Goal: Task Accomplishment & Management: Manage account settings

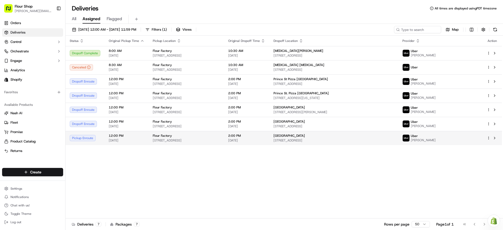
click at [134, 139] on span "[DATE]" at bounding box center [127, 140] width 36 height 4
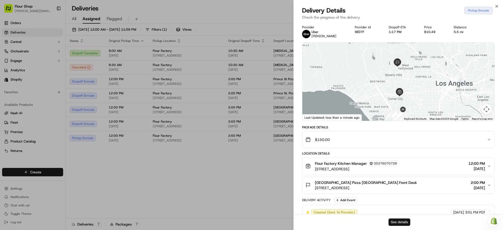
click at [407, 225] on button "See details" at bounding box center [399, 221] width 22 height 7
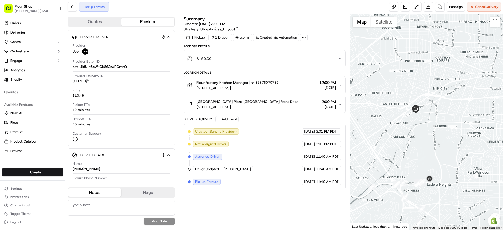
drag, startPoint x: 461, startPoint y: 146, endPoint x: 447, endPoint y: 90, distance: 57.5
click at [447, 90] on div at bounding box center [426, 122] width 153 height 216
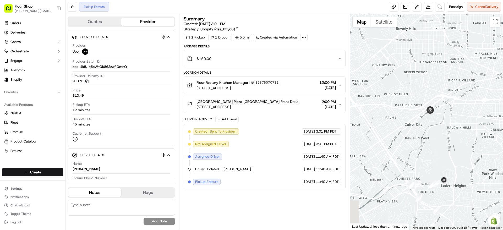
drag, startPoint x: 388, startPoint y: 92, endPoint x: 403, endPoint y: 94, distance: 15.8
click at [403, 94] on div at bounding box center [426, 122] width 153 height 216
click at [255, 62] on div "$150.00" at bounding box center [262, 58] width 151 height 10
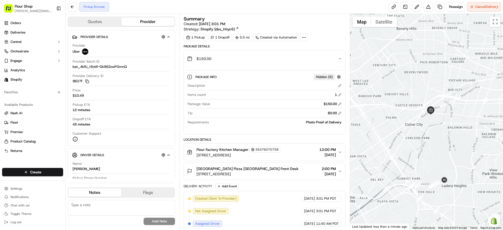
click at [256, 62] on div "$150.00" at bounding box center [262, 58] width 151 height 10
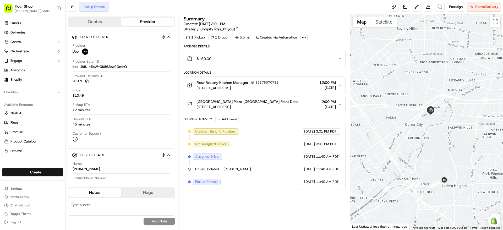
click at [233, 152] on div "Created (Sent To Provider) Uber 09/20/2025 3:01 PM PDT Not Assigned Driver Uber…" at bounding box center [264, 156] width 153 height 57
click at [213, 182] on span "Pickup Enroute" at bounding box center [206, 181] width 23 height 5
click at [213, 172] on div "Driver Updated KOUAKOU S." at bounding box center [223, 169] width 60 height 6
click at [213, 171] on span "Driver Updated" at bounding box center [207, 169] width 24 height 5
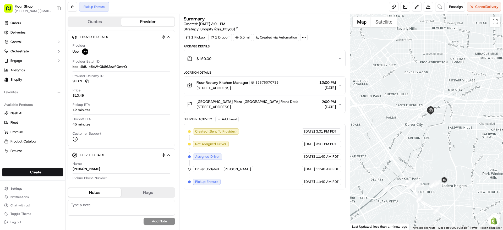
click at [199, 167] on span "Driver Updated" at bounding box center [207, 169] width 24 height 5
click at [243, 171] on div "Driver Updated KOUAKOU S." at bounding box center [223, 169] width 60 height 6
click at [225, 167] on span "[PERSON_NAME]" at bounding box center [236, 169] width 27 height 5
click at [242, 158] on div "Created (Sent To Provider) Uber 09/20/2025 3:01 PM PDT Not Assigned Driver Uber…" at bounding box center [264, 156] width 153 height 57
click at [107, 19] on button "Quotes" at bounding box center [94, 22] width 53 height 8
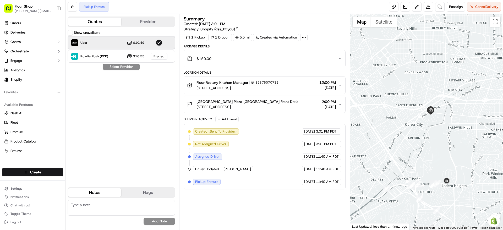
click at [146, 39] on div "Uber $10.49" at bounding box center [121, 42] width 107 height 13
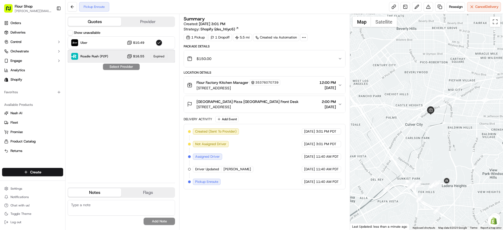
click at [145, 58] on div "Roadie Rush (P2P) $16.55 Expired" at bounding box center [121, 56] width 107 height 13
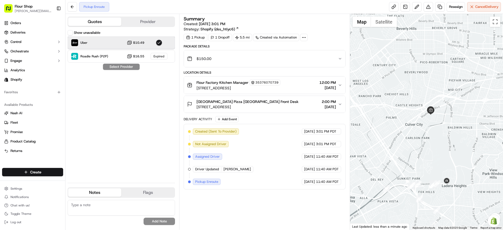
click at [142, 45] on div "Uber $10.49" at bounding box center [121, 42] width 107 height 13
click at [69, 33] on button "Show unavailable" at bounding box center [70, 32] width 5 height 5
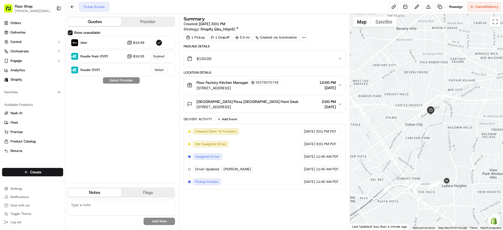
click at [69, 33] on button "Show unavailable" at bounding box center [70, 32] width 5 height 5
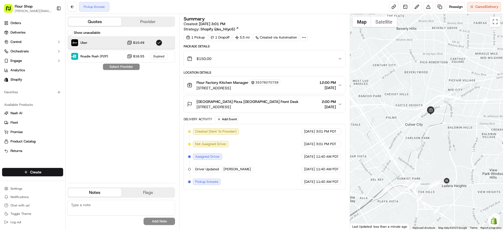
click at [113, 42] on div "Uber $10.49" at bounding box center [121, 42] width 107 height 13
click at [135, 24] on button "Provider" at bounding box center [147, 22] width 53 height 8
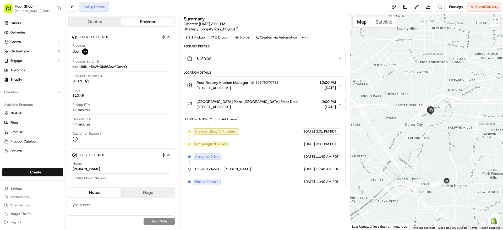
click at [296, 87] on div "Flour Factory Kitchen Manager 35376070739 3975 Landmark St, 400, Culver City, C…" at bounding box center [262, 85] width 151 height 11
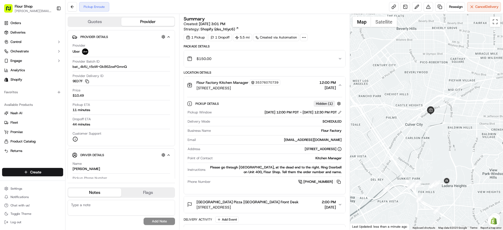
click at [310, 87] on div "Flour Factory Kitchen Manager 35376070739 3975 Landmark St, 400, Culver City, C…" at bounding box center [262, 85] width 151 height 11
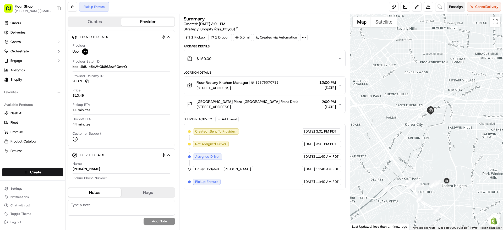
click at [460, 8] on span "Reassign" at bounding box center [456, 6] width 14 height 5
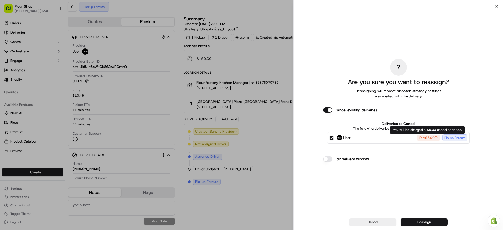
click at [430, 137] on div "Fee: $5.00" at bounding box center [428, 138] width 24 height 6
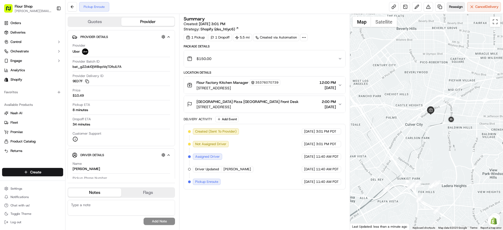
click at [456, 11] on button "Reassign" at bounding box center [455, 6] width 18 height 9
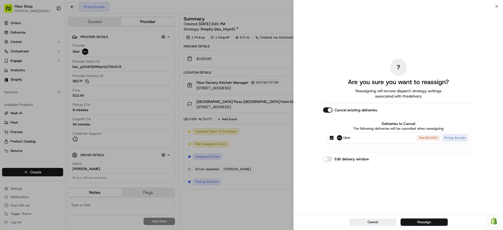
click at [427, 221] on button "Reassign" at bounding box center [423, 221] width 47 height 7
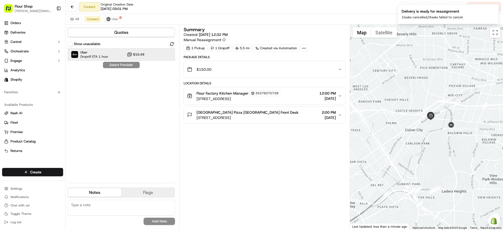
click at [117, 52] on div "Uber Dropoff ETA 1 hour $10.49" at bounding box center [121, 54] width 107 height 13
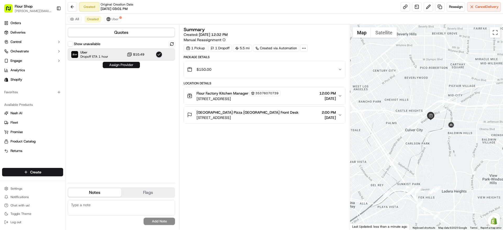
click at [131, 65] on button "Assign Provider" at bounding box center [121, 65] width 37 height 6
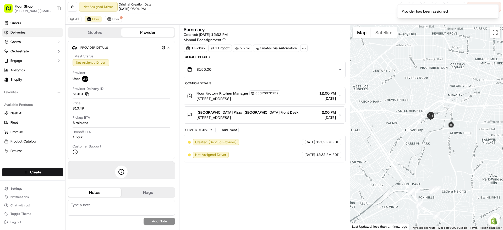
click at [39, 31] on link "Deliveries" at bounding box center [32, 32] width 61 height 8
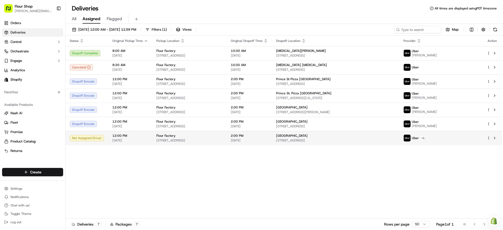
click at [272, 144] on td "2:00 PM 09/22/2025" at bounding box center [248, 138] width 45 height 14
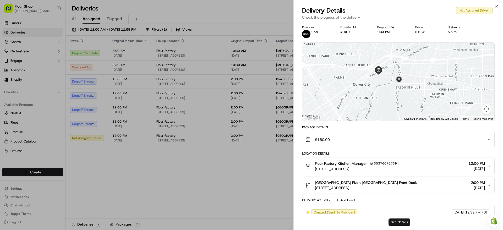
drag, startPoint x: 395, startPoint y: 87, endPoint x: 397, endPoint y: 94, distance: 7.8
click at [397, 94] on div at bounding box center [398, 82] width 192 height 78
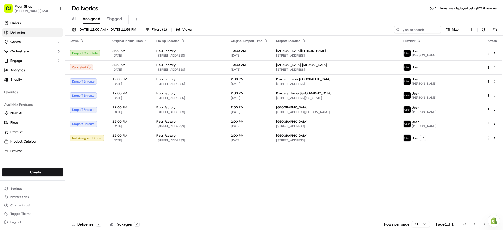
click at [221, 198] on div "Status Original Pickup Time Pickup Location Original Dropoff Time Dropoff Locat…" at bounding box center [283, 127] width 436 height 183
click at [134, 139] on span "[DATE]" at bounding box center [130, 140] width 36 height 4
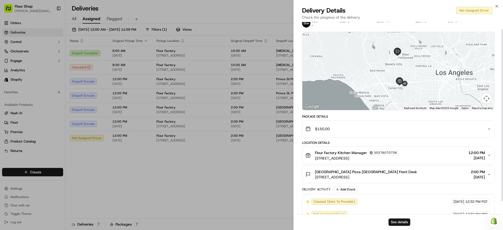
scroll to position [22, 0]
